Goal: Task Accomplishment & Management: Use online tool/utility

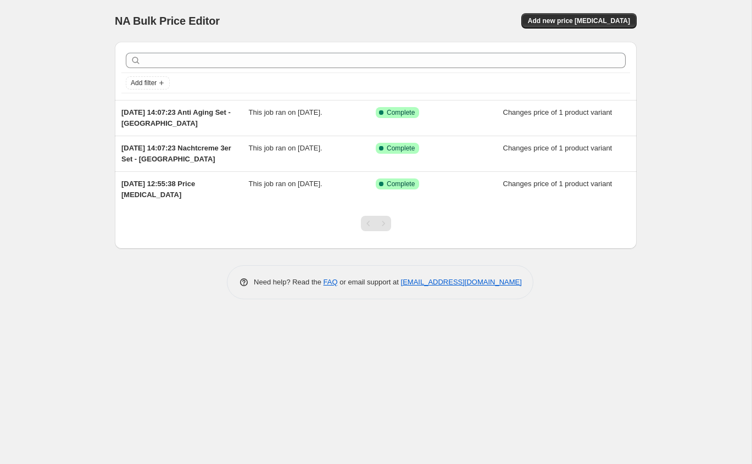
click at [62, 225] on div "NA Bulk Price Editor. This page is ready NA Bulk Price Editor Add new price cha…" at bounding box center [376, 232] width 752 height 464
click at [606, 20] on span "Add new price change job" at bounding box center [579, 20] width 102 height 9
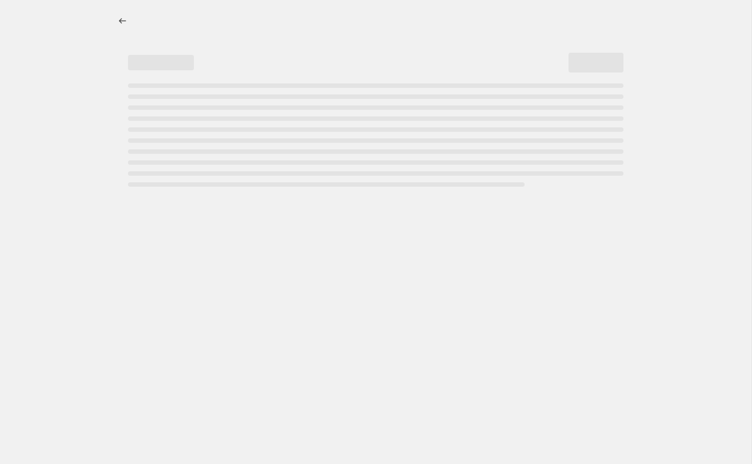
select select "percentage"
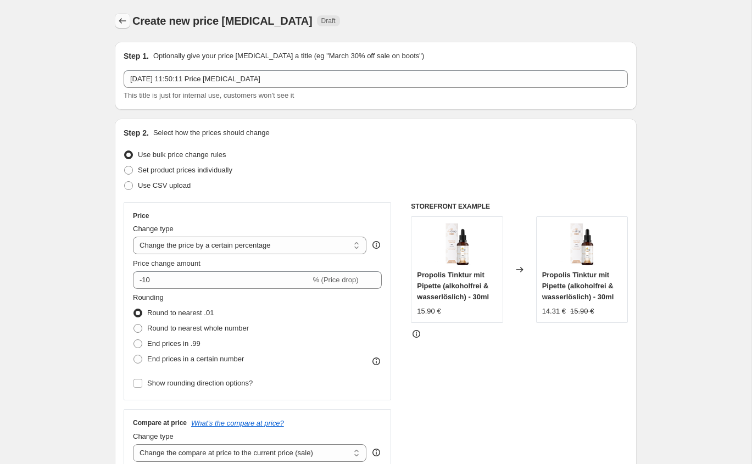
click at [125, 17] on icon "Price change jobs" at bounding box center [122, 20] width 11 height 11
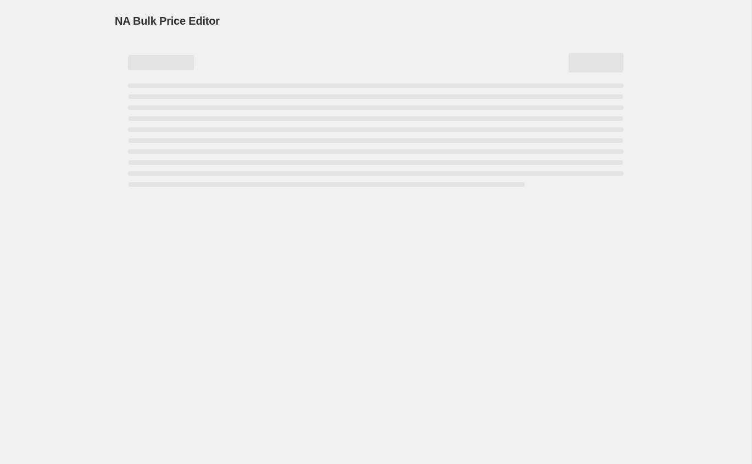
click at [117, 303] on div "NA Bulk Price Editor. This page is ready NA Bulk Price Editor" at bounding box center [376, 232] width 752 height 464
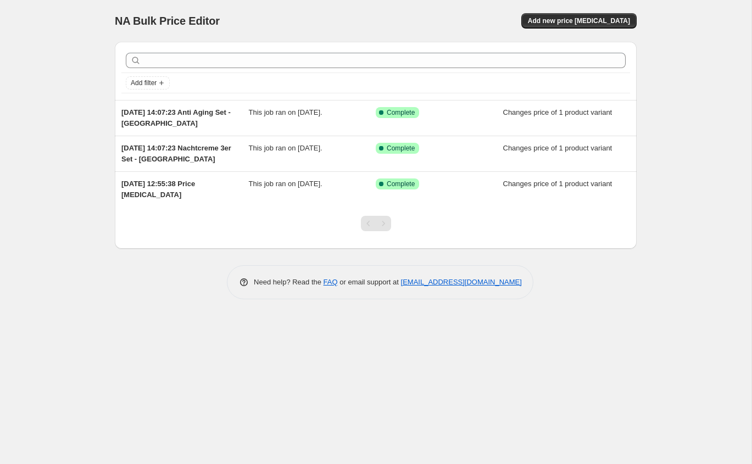
click at [400, 209] on div at bounding box center [376, 228] width 522 height 42
click at [571, 27] on div "NA Bulk Price Editor. This page is ready NA Bulk Price Editor Add new price cha…" at bounding box center [376, 21] width 522 height 42
click at [568, 21] on span "Add new price change job" at bounding box center [579, 20] width 102 height 9
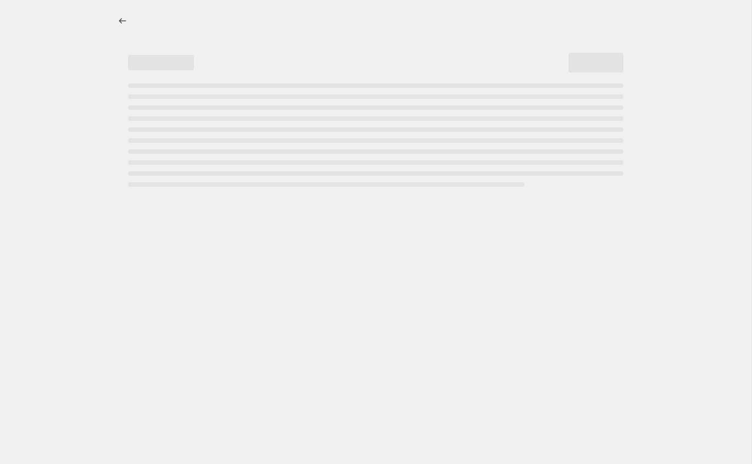
select select "percentage"
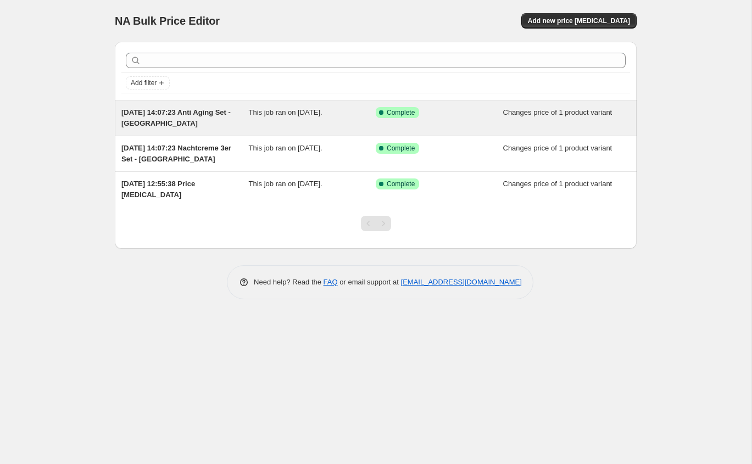
click at [202, 126] on div "30. Apr. 2025, 14:07:23 Anti Aging Set - Schweiz" at bounding box center [184, 118] width 127 height 22
